Goal: Task Accomplishment & Management: Use online tool/utility

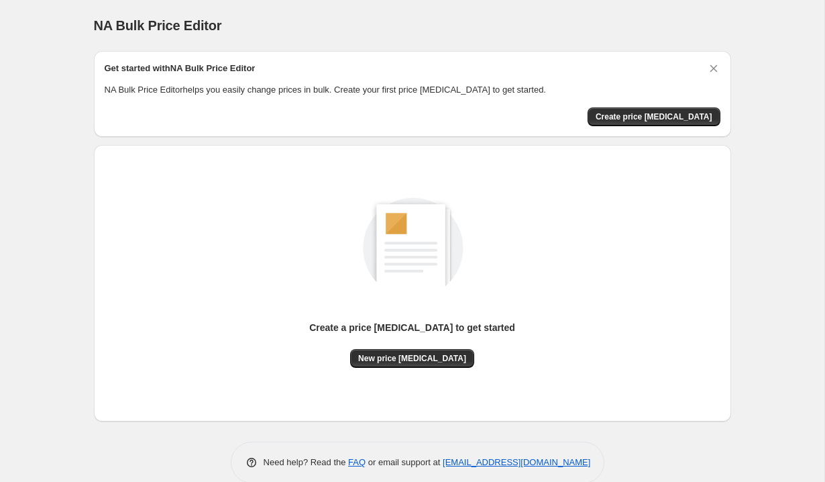
click at [703, 11] on div "NA Bulk Price Editor. This page is ready NA Bulk Price Editor" at bounding box center [412, 25] width 637 height 51
